Goal: Check status: Check status

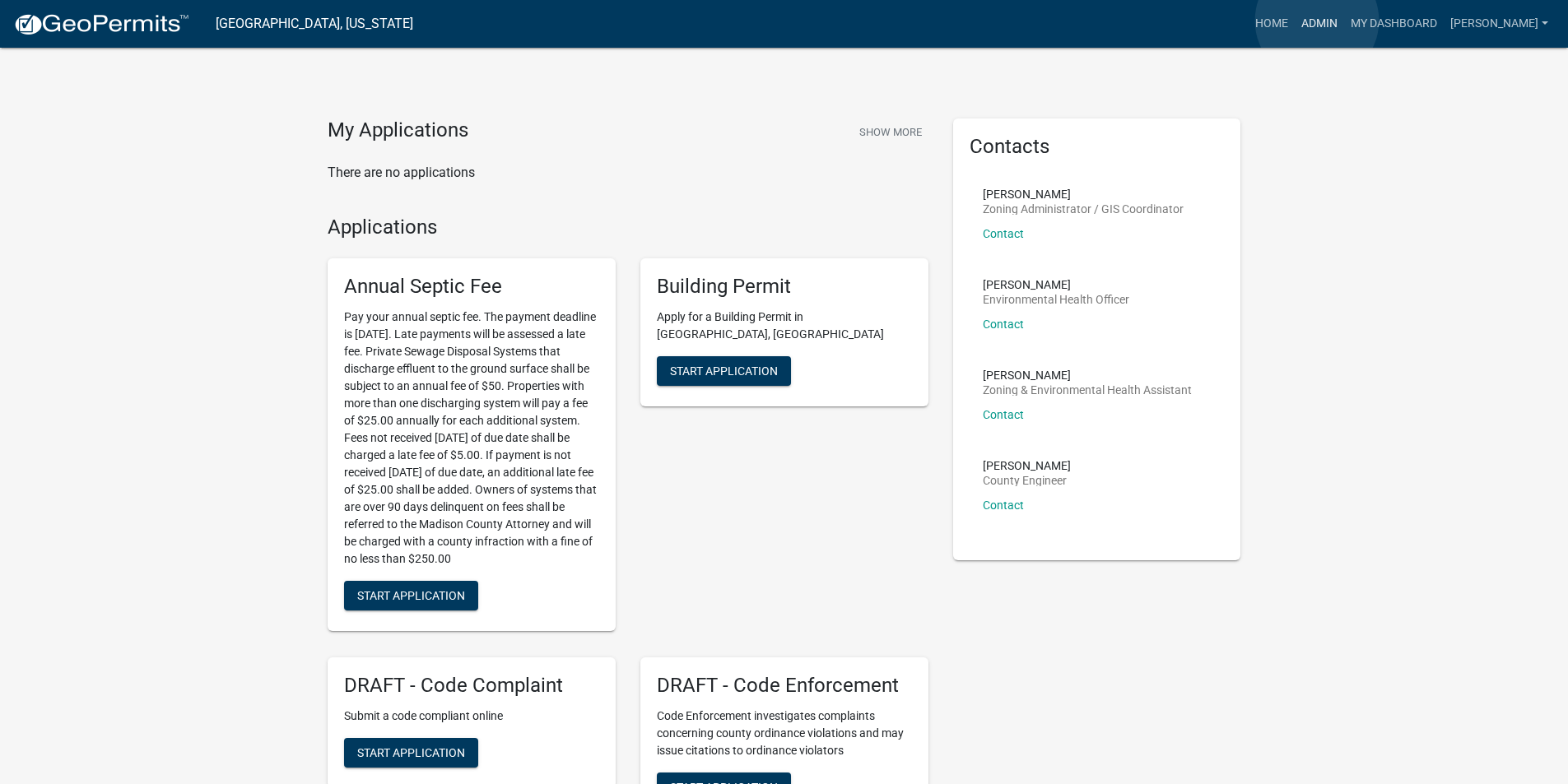
click at [1317, 21] on link "Admin" at bounding box center [1319, 24] width 50 height 32
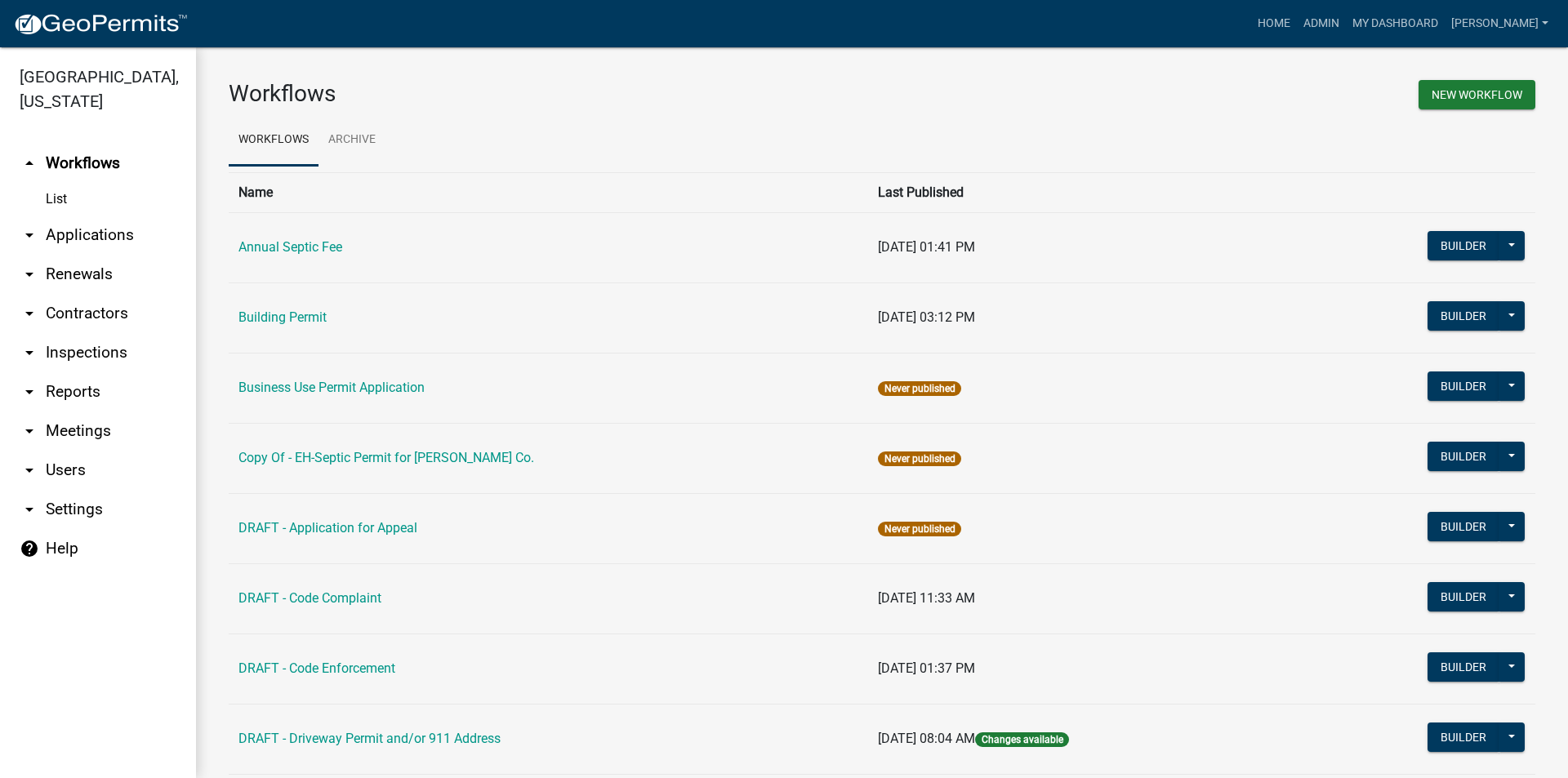
click at [64, 215] on link "arrow_drop_down Applications" at bounding box center [98, 235] width 196 height 39
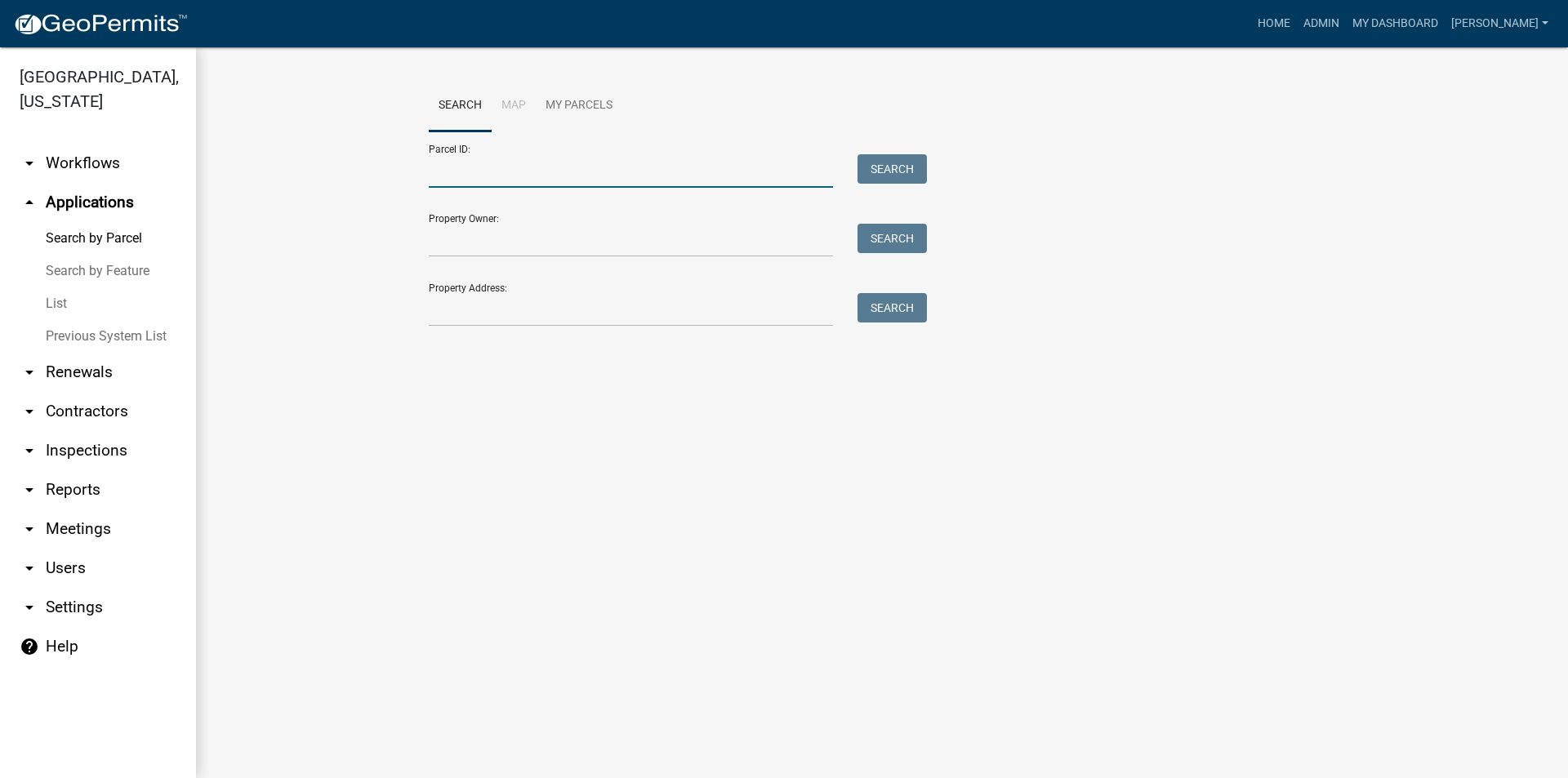
click at [454, 168] on input "Parcel ID:" at bounding box center [631, 170] width 405 height 33
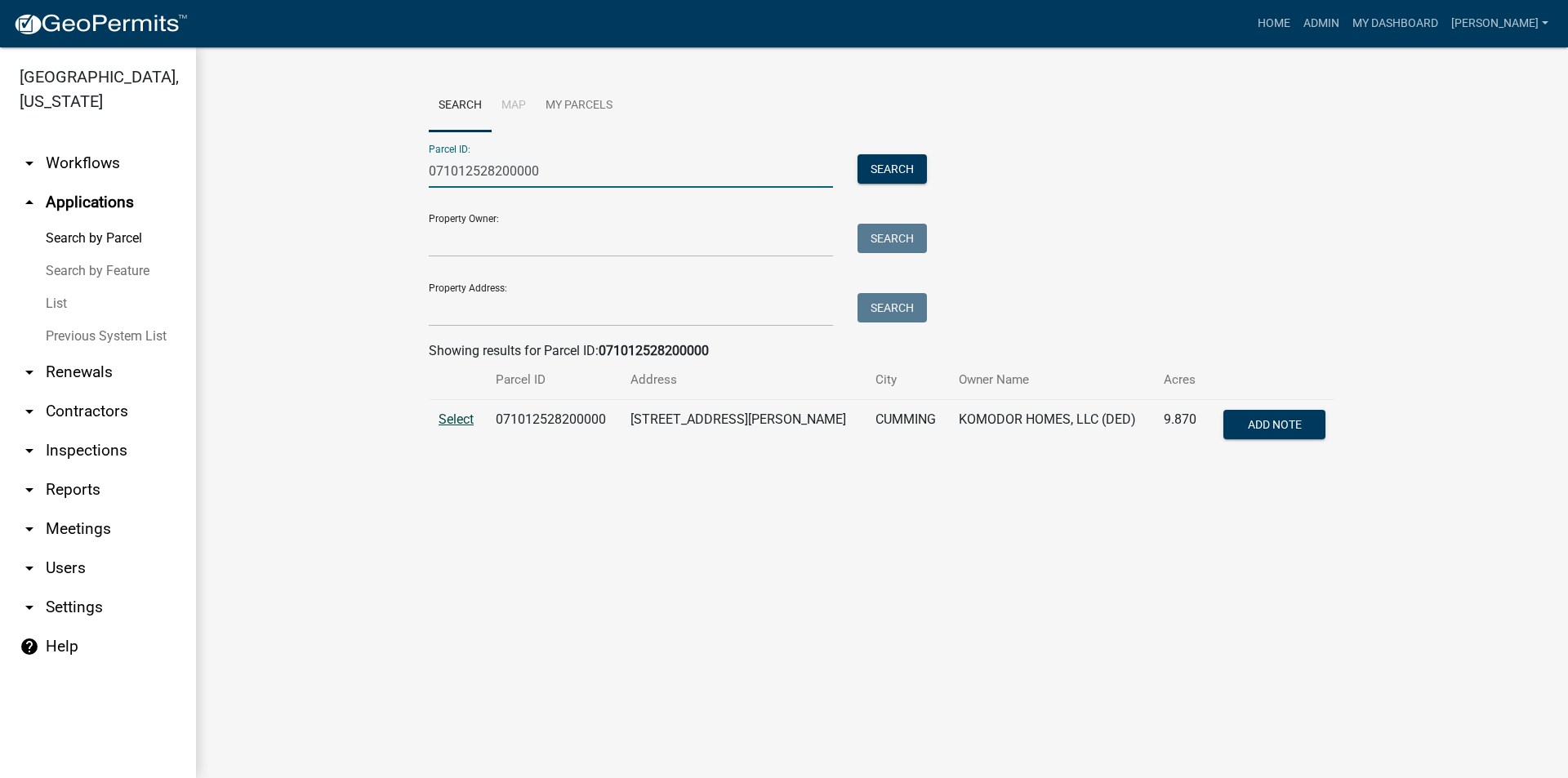
type input "071012528200000"
click at [452, 422] on span "Select" at bounding box center [456, 419] width 35 height 15
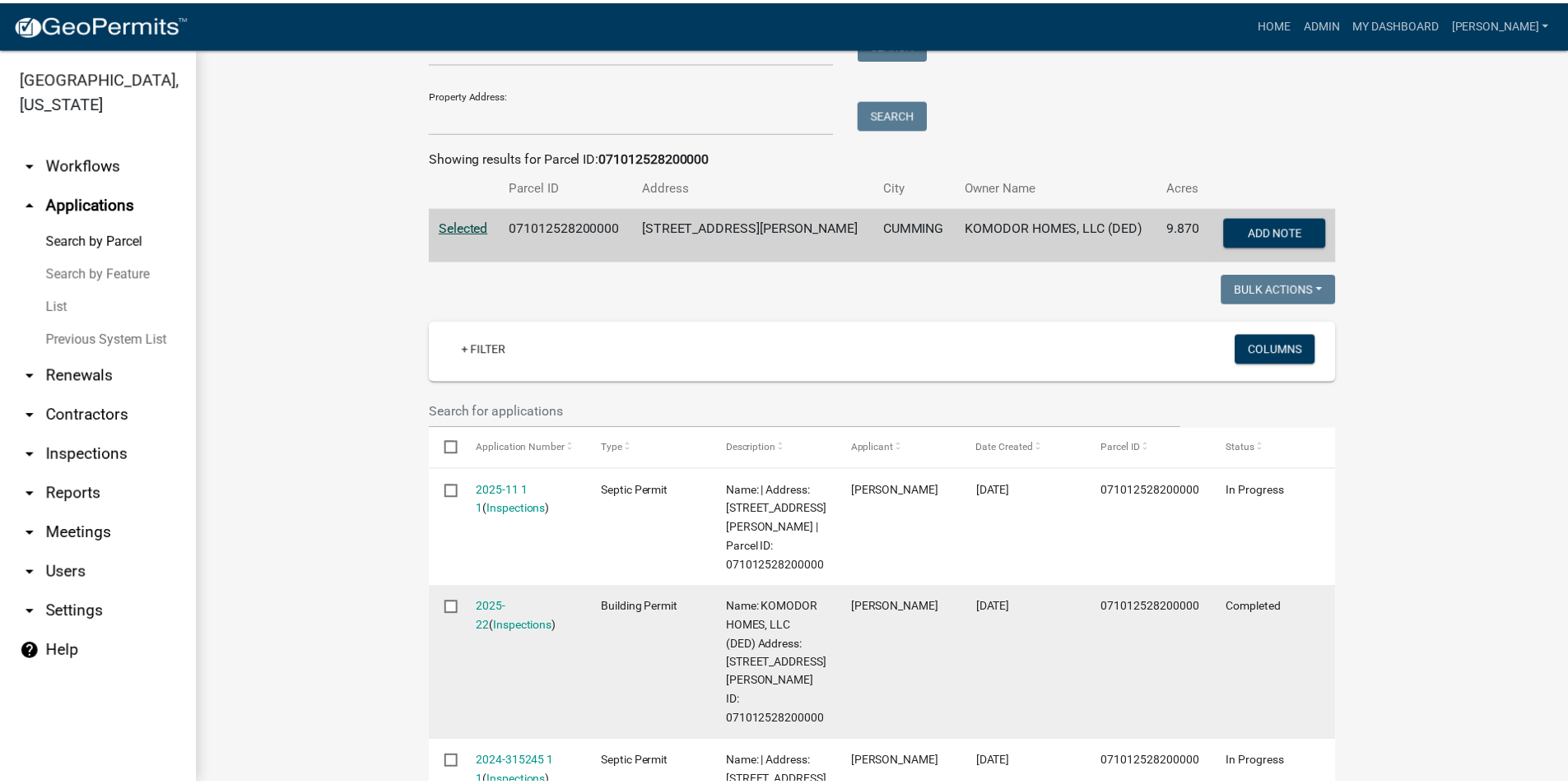
scroll to position [247, 0]
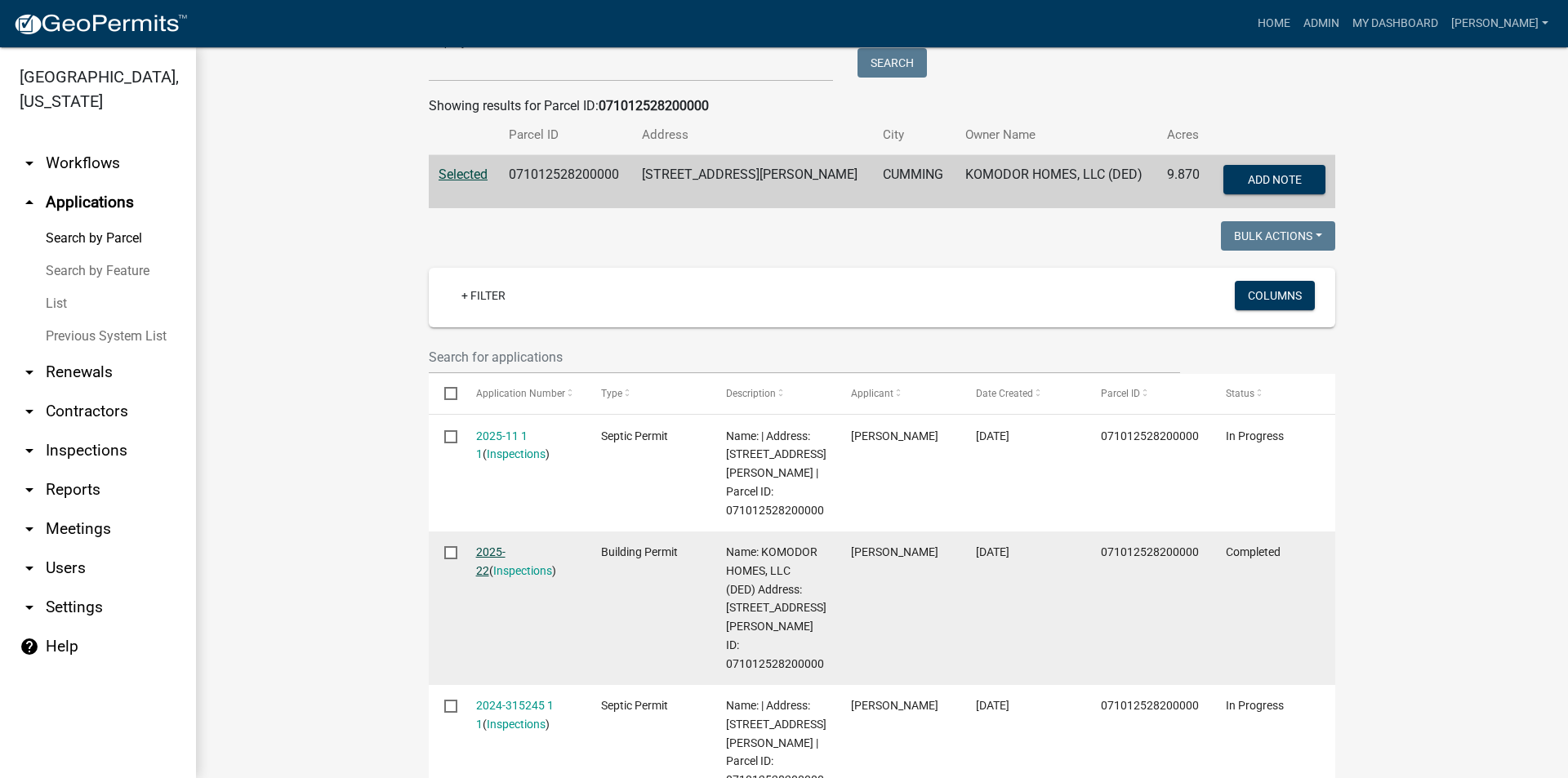
click at [498, 546] on link "2025-22" at bounding box center [491, 562] width 30 height 32
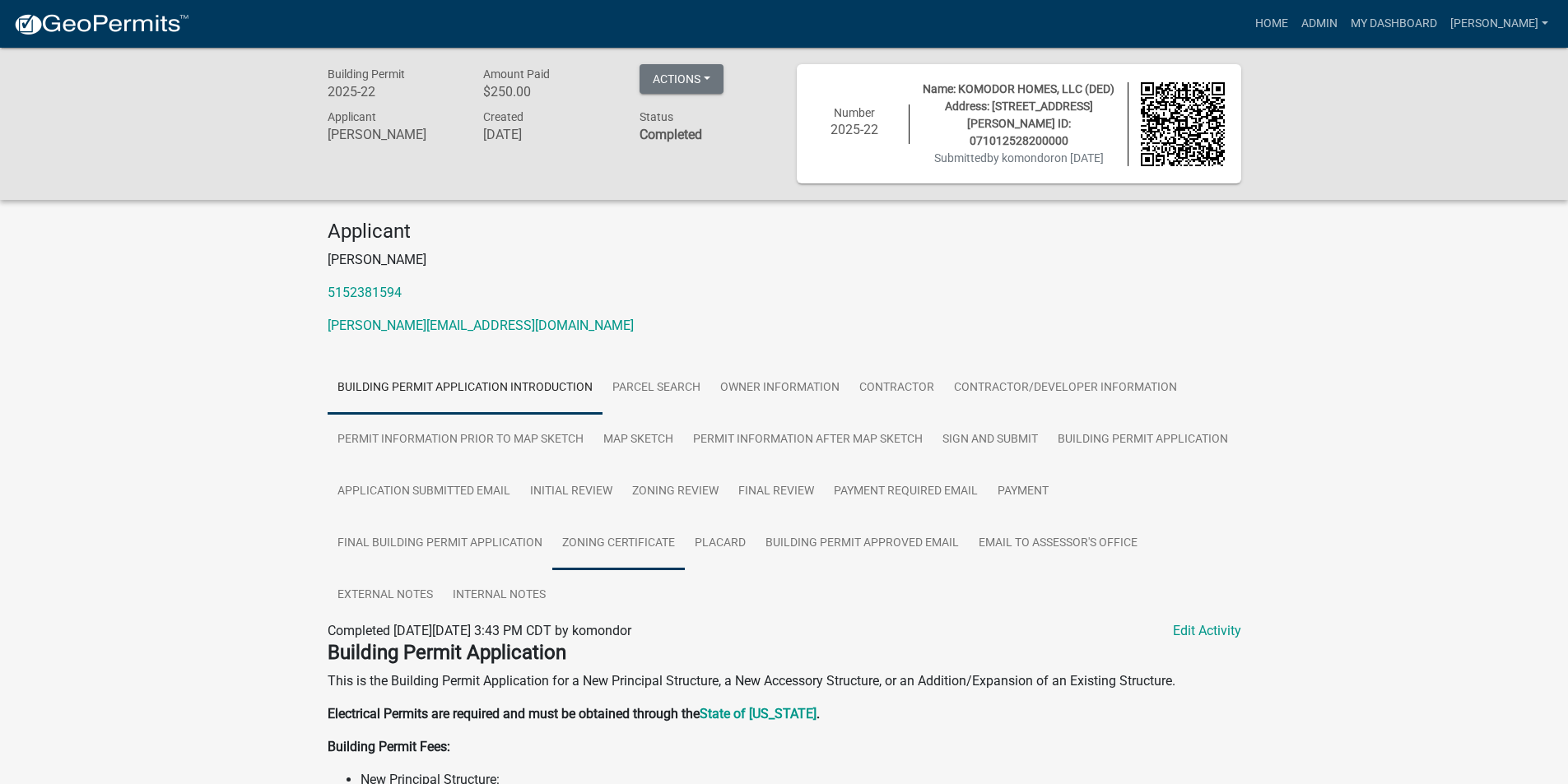
click at [631, 549] on link "Zoning Certificate" at bounding box center [619, 544] width 133 height 52
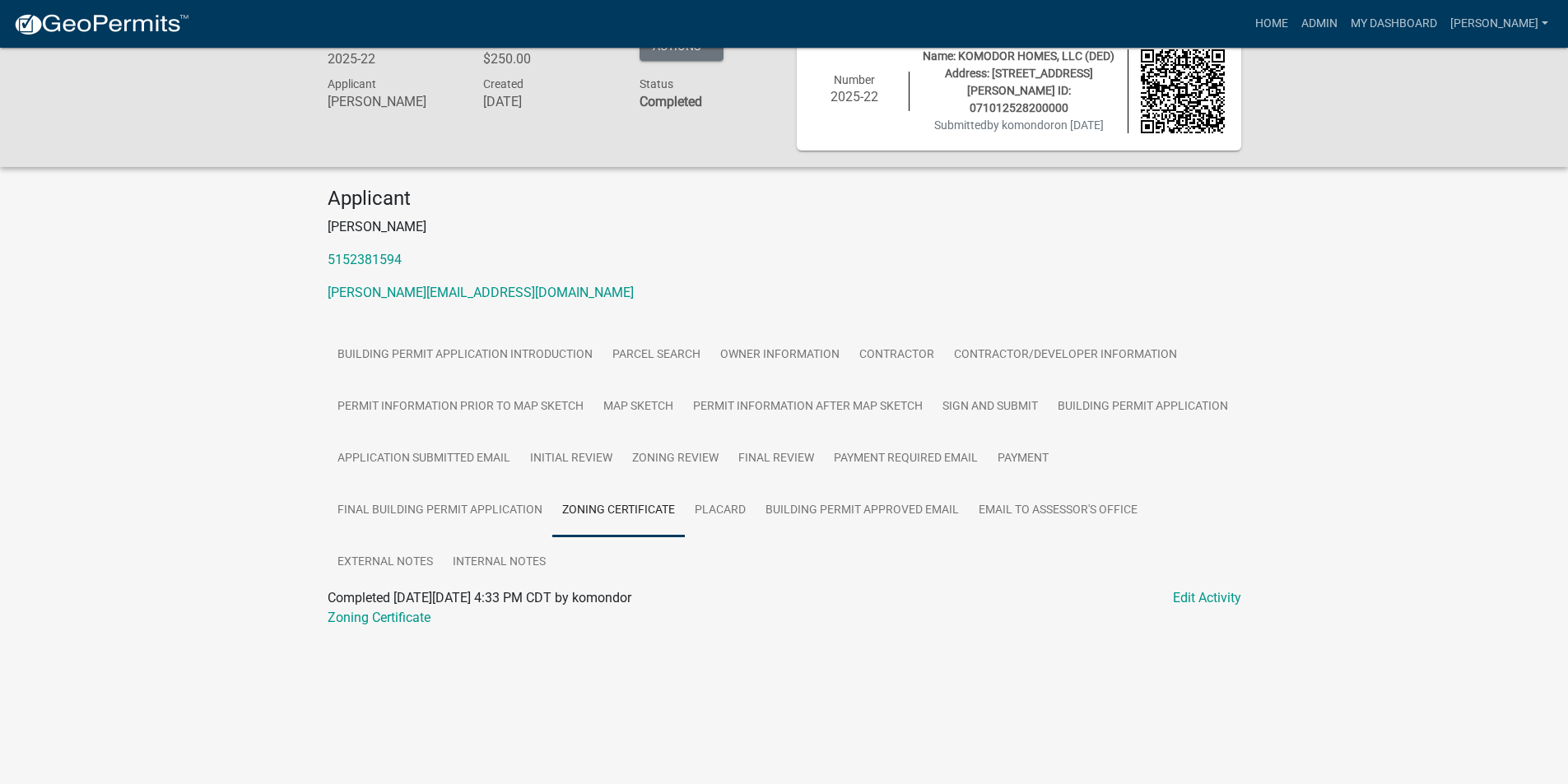
scroll to position [48, 0]
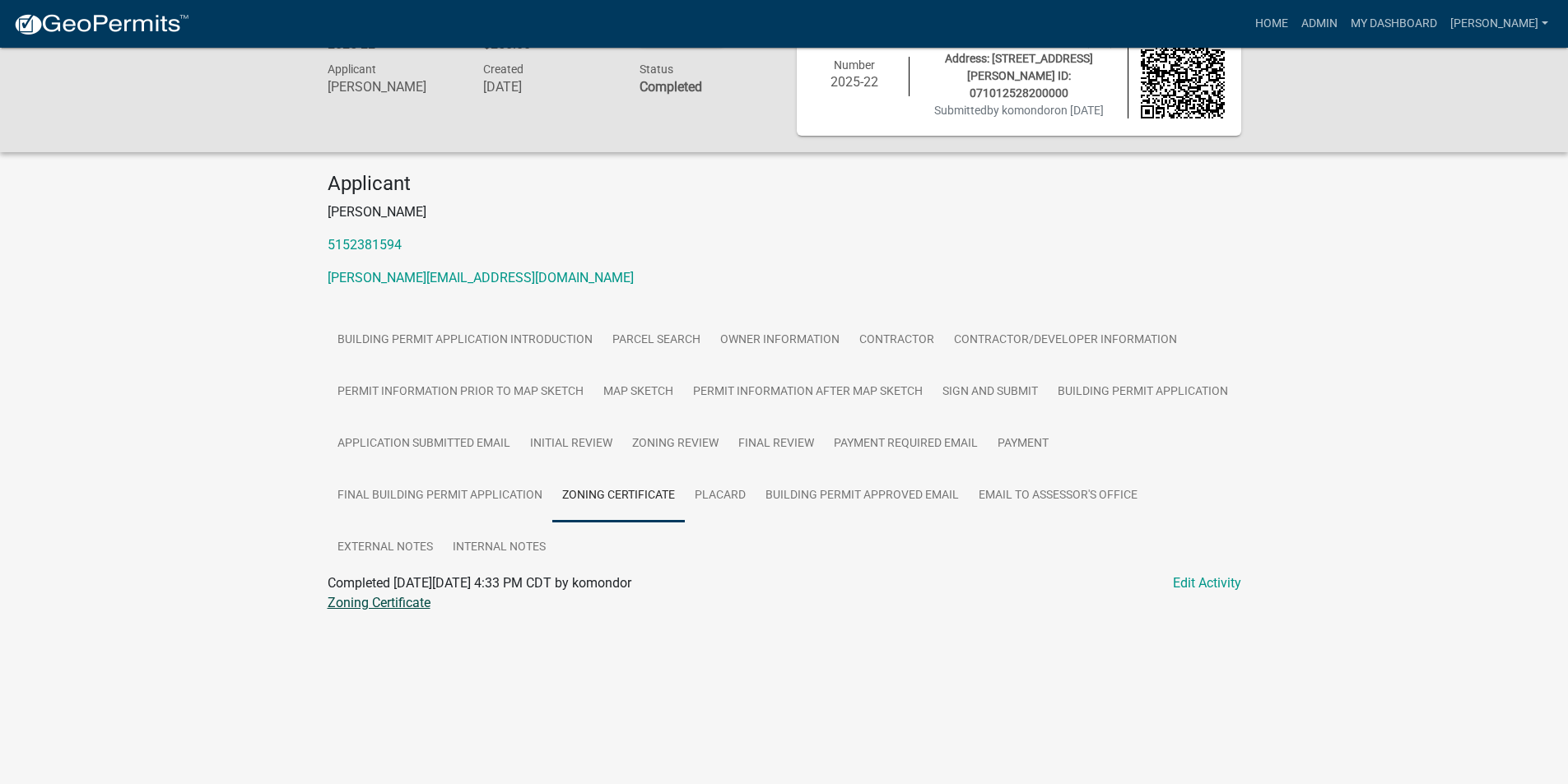
click at [392, 609] on link "Zoning Certificate" at bounding box center [379, 602] width 103 height 15
